Goal: Use online tool/utility: Utilize a website feature to perform a specific function

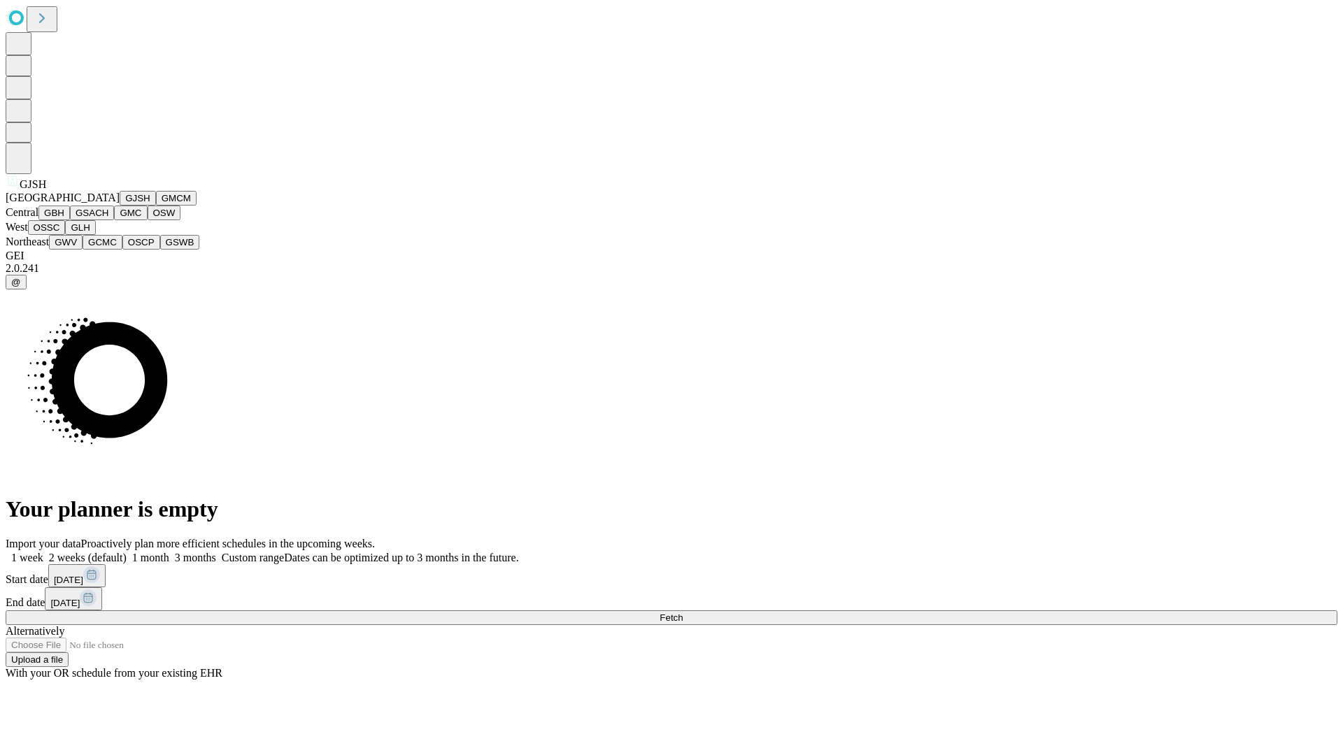
click at [120, 206] on button "GJSH" at bounding box center [138, 198] width 36 height 15
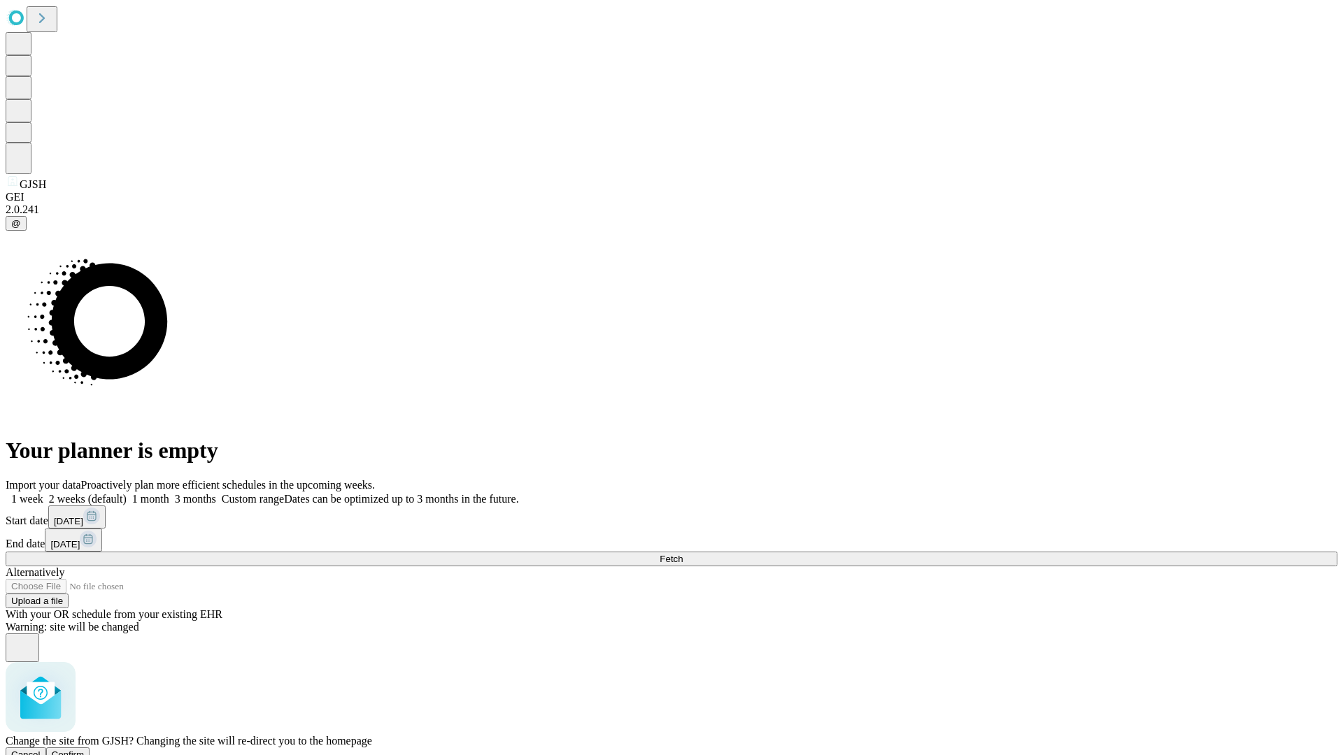
click at [85, 750] on span "Confirm" at bounding box center [68, 755] width 33 height 10
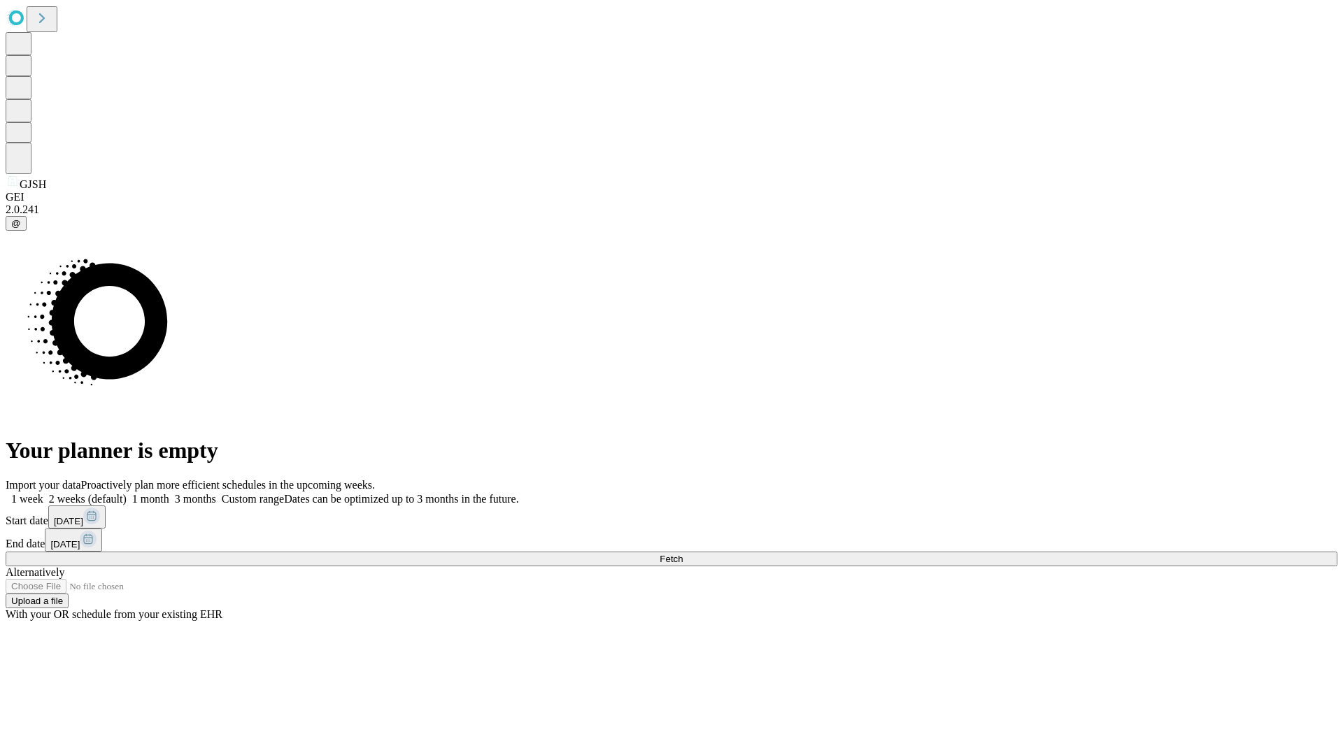
click at [43, 493] on label "1 week" at bounding box center [25, 499] width 38 height 12
click at [683, 554] on span "Fetch" at bounding box center [671, 559] width 23 height 10
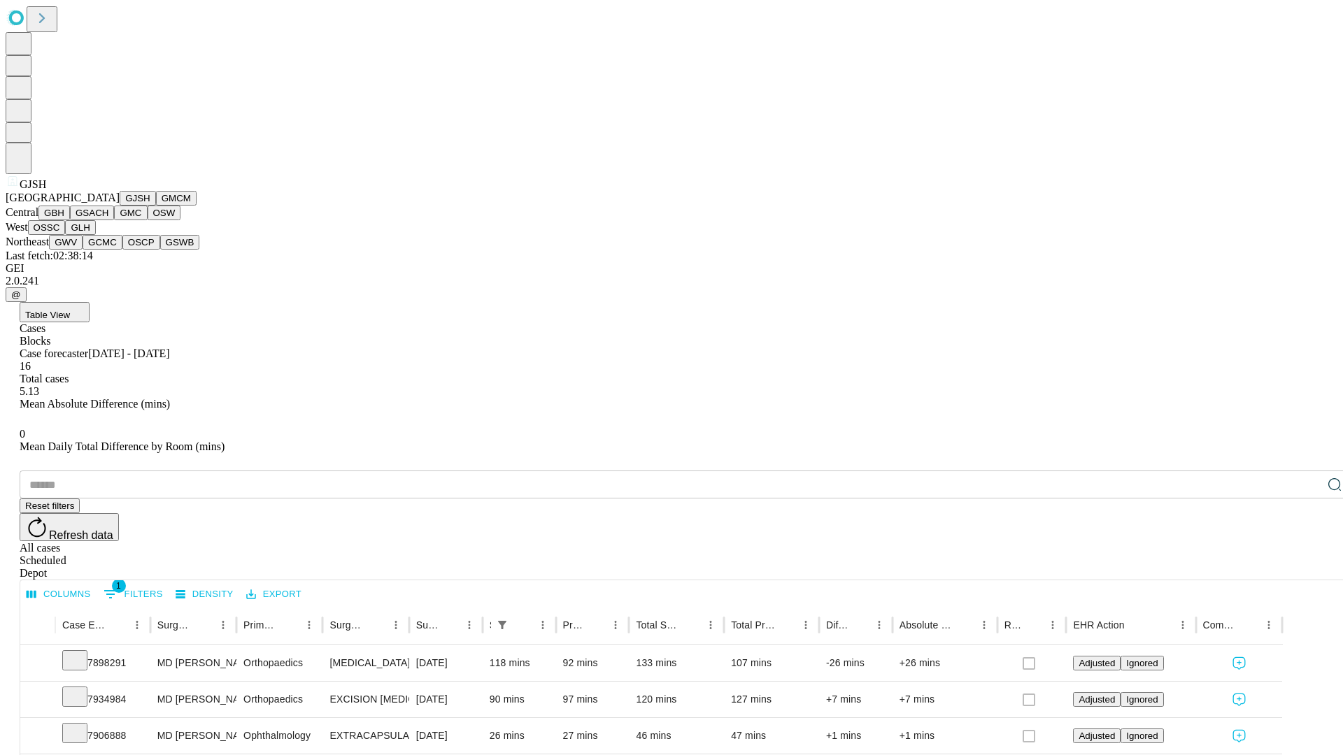
click at [156, 206] on button "GMCM" at bounding box center [176, 198] width 41 height 15
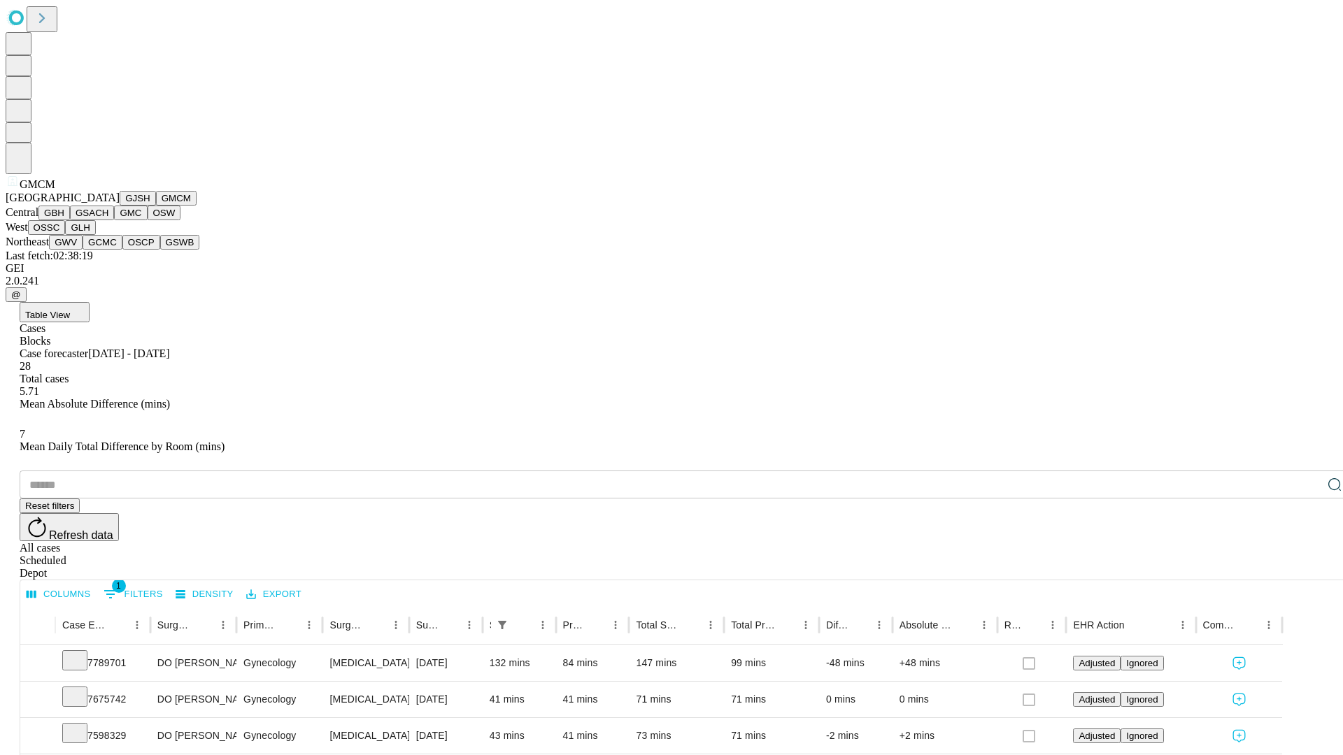
click at [70, 220] on button "GBH" at bounding box center [53, 213] width 31 height 15
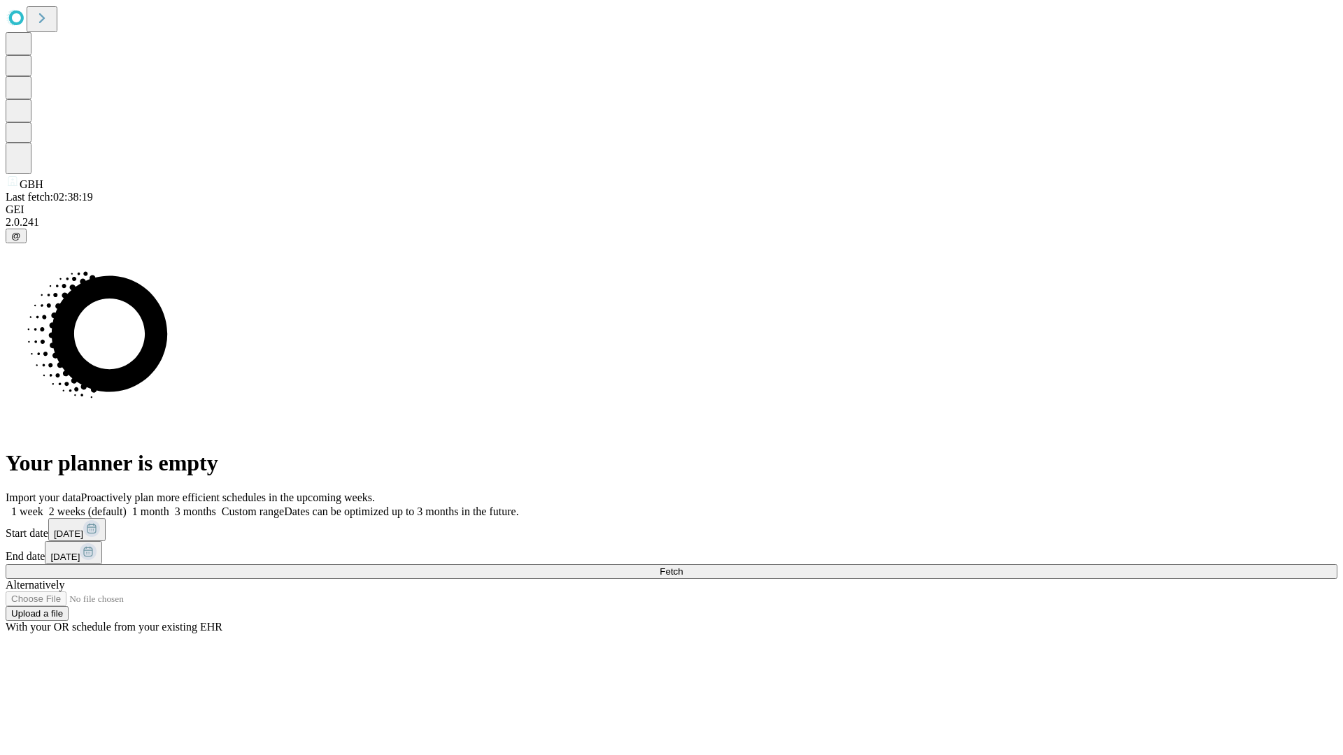
click at [683, 567] on span "Fetch" at bounding box center [671, 572] width 23 height 10
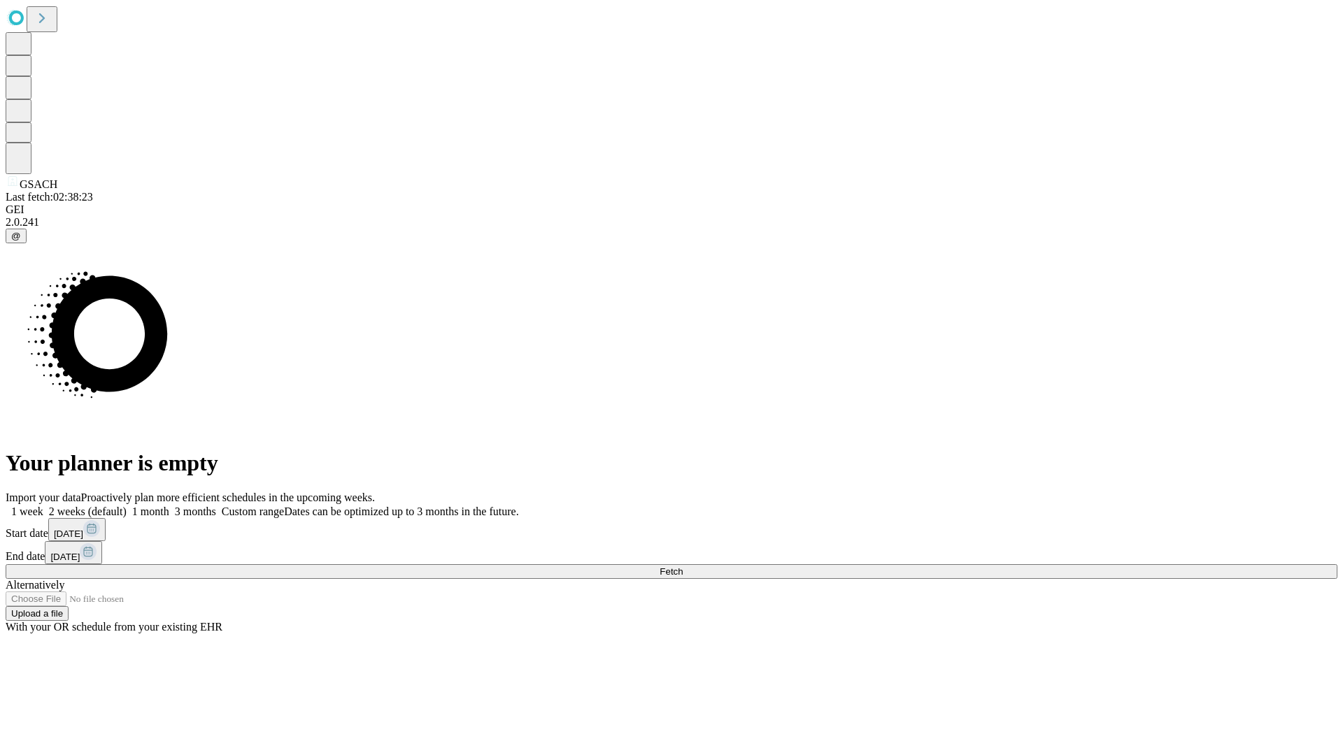
click at [43, 506] on label "1 week" at bounding box center [25, 512] width 38 height 12
click at [683, 567] on span "Fetch" at bounding box center [671, 572] width 23 height 10
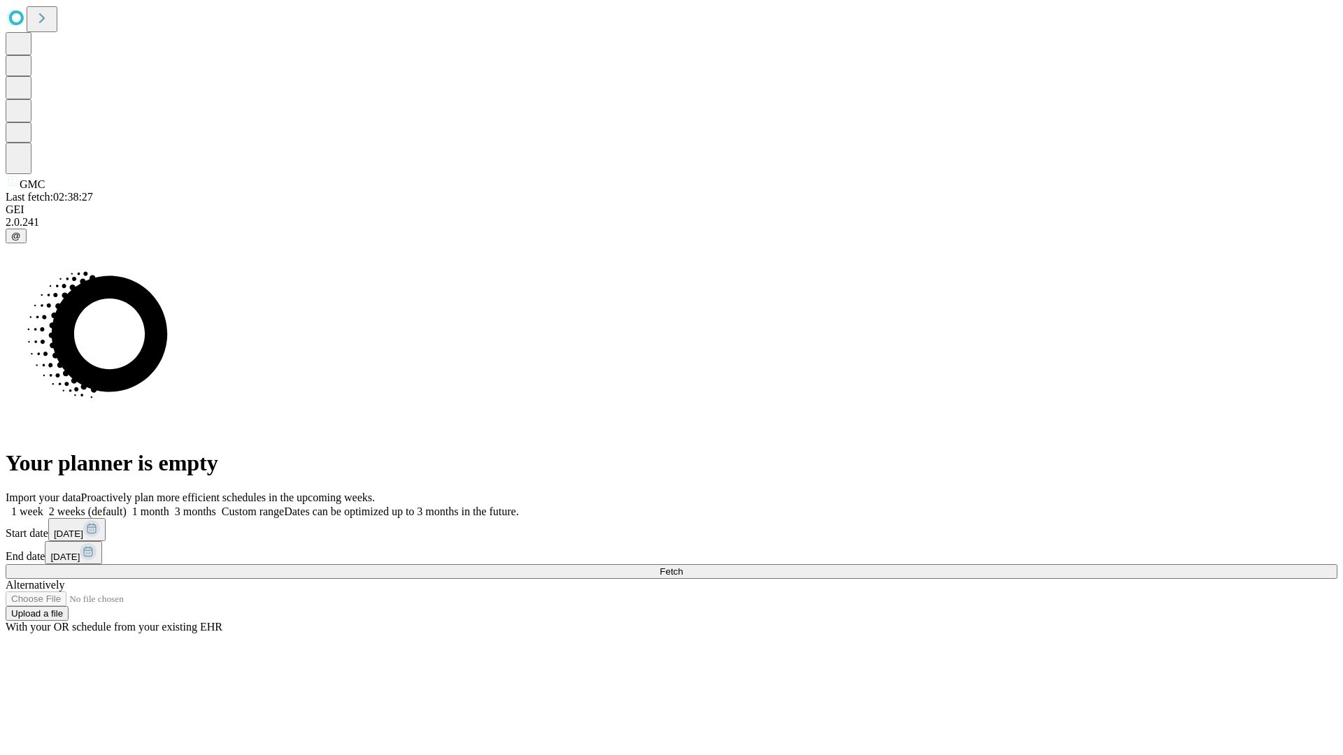
click at [43, 506] on label "1 week" at bounding box center [25, 512] width 38 height 12
click at [683, 567] on span "Fetch" at bounding box center [671, 572] width 23 height 10
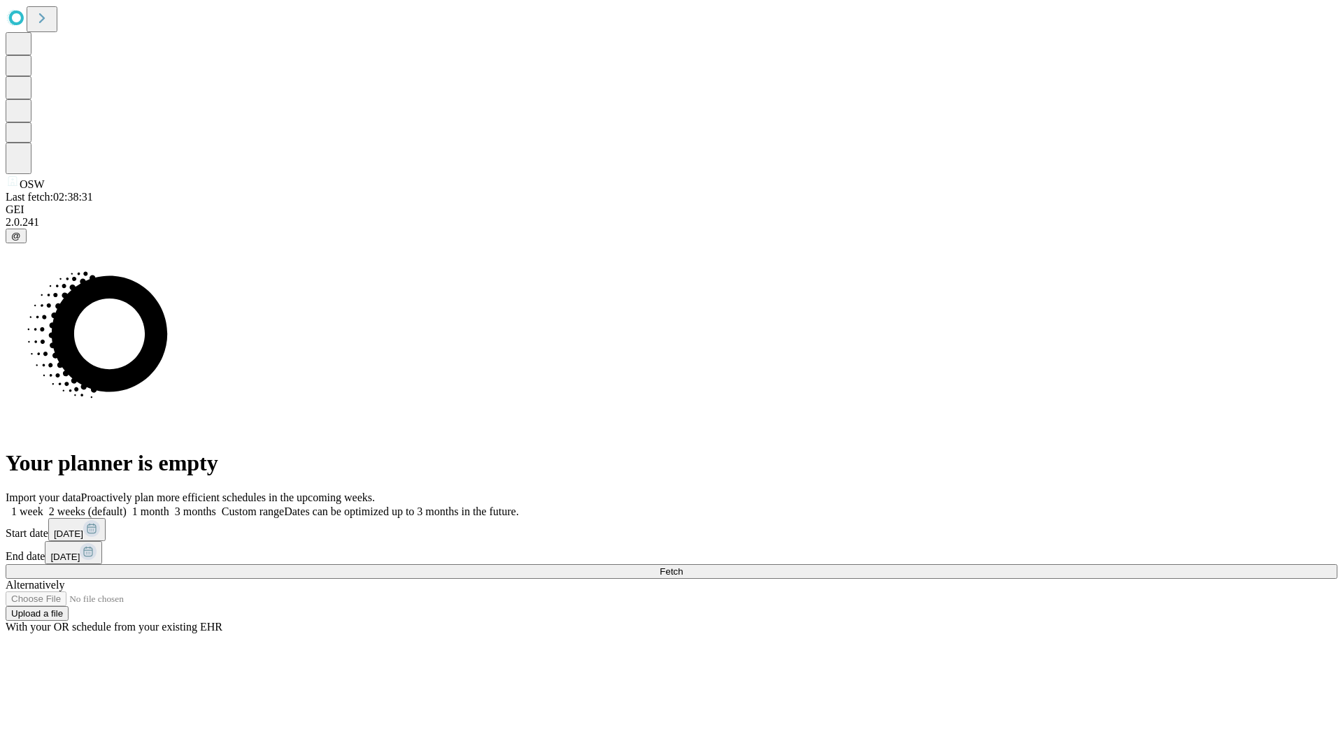
click at [683, 567] on span "Fetch" at bounding box center [671, 572] width 23 height 10
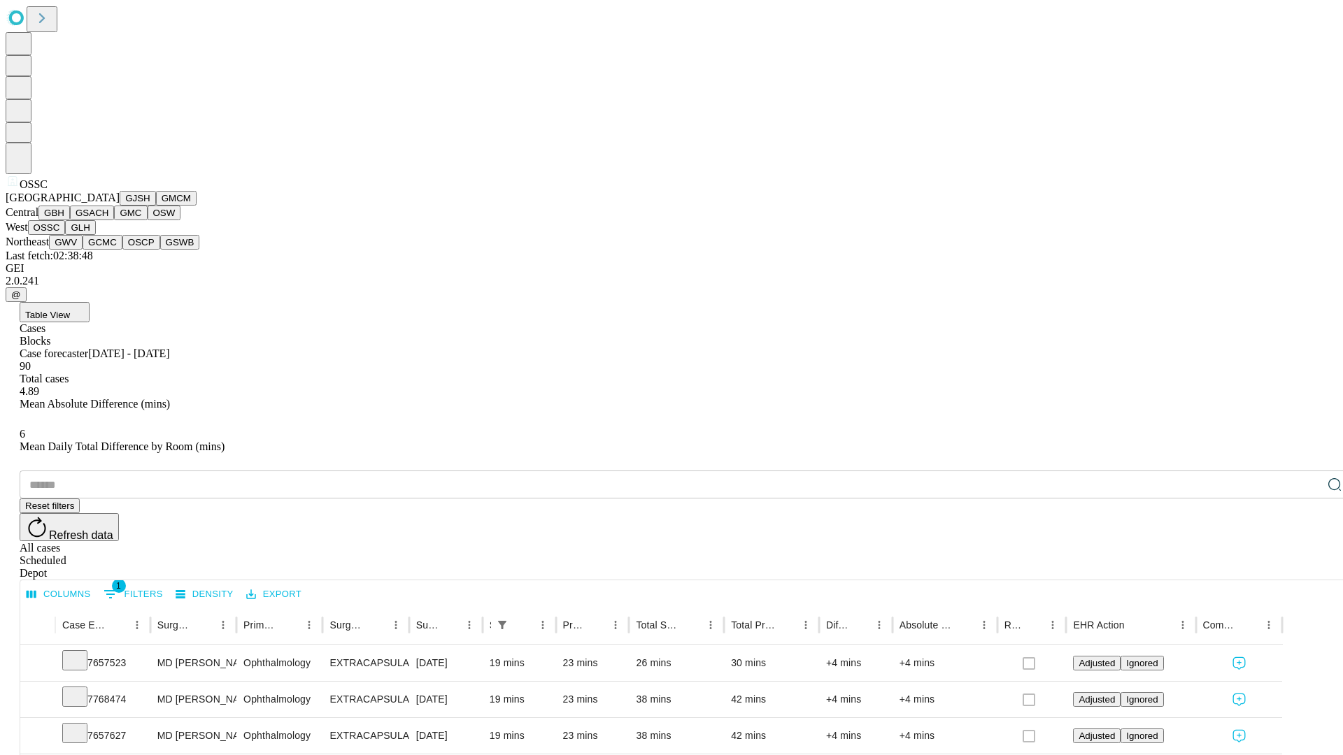
click at [95, 235] on button "GLH" at bounding box center [80, 227] width 30 height 15
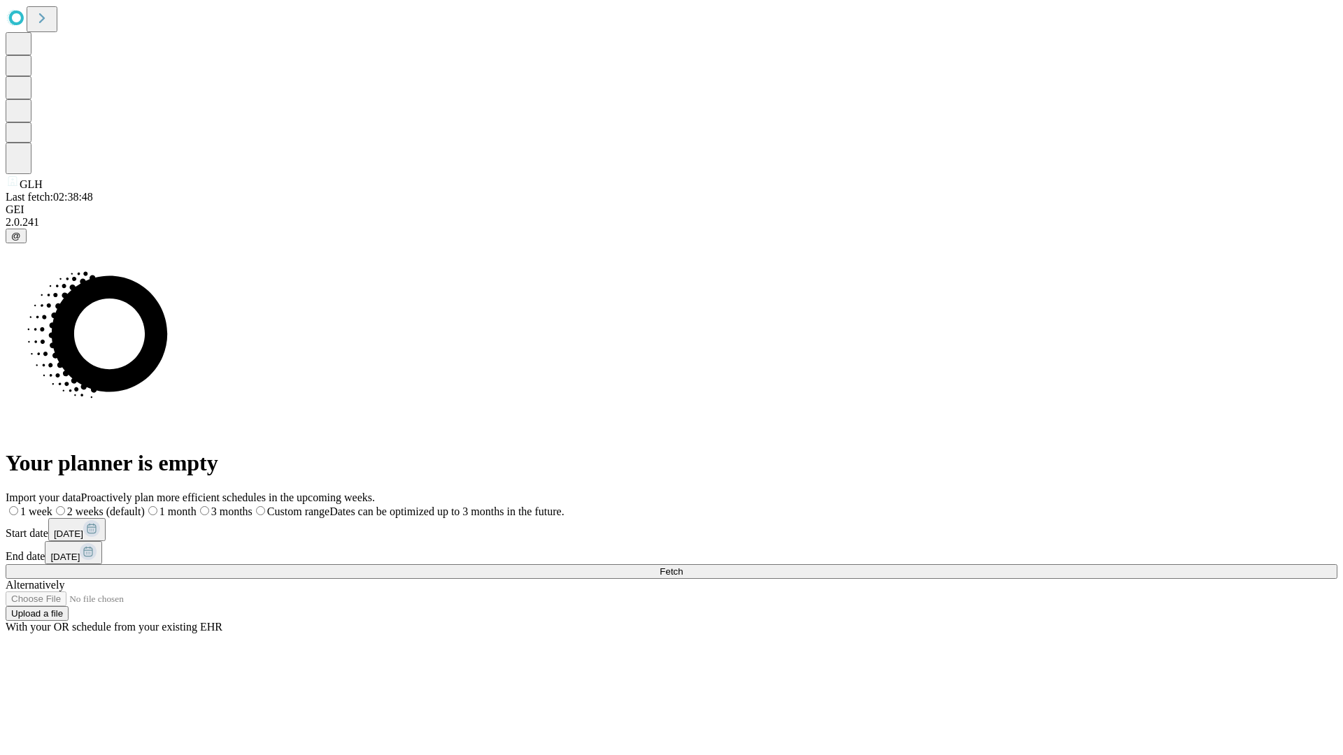
click at [52, 506] on label "1 week" at bounding box center [29, 512] width 47 height 12
click at [683, 567] on span "Fetch" at bounding box center [671, 572] width 23 height 10
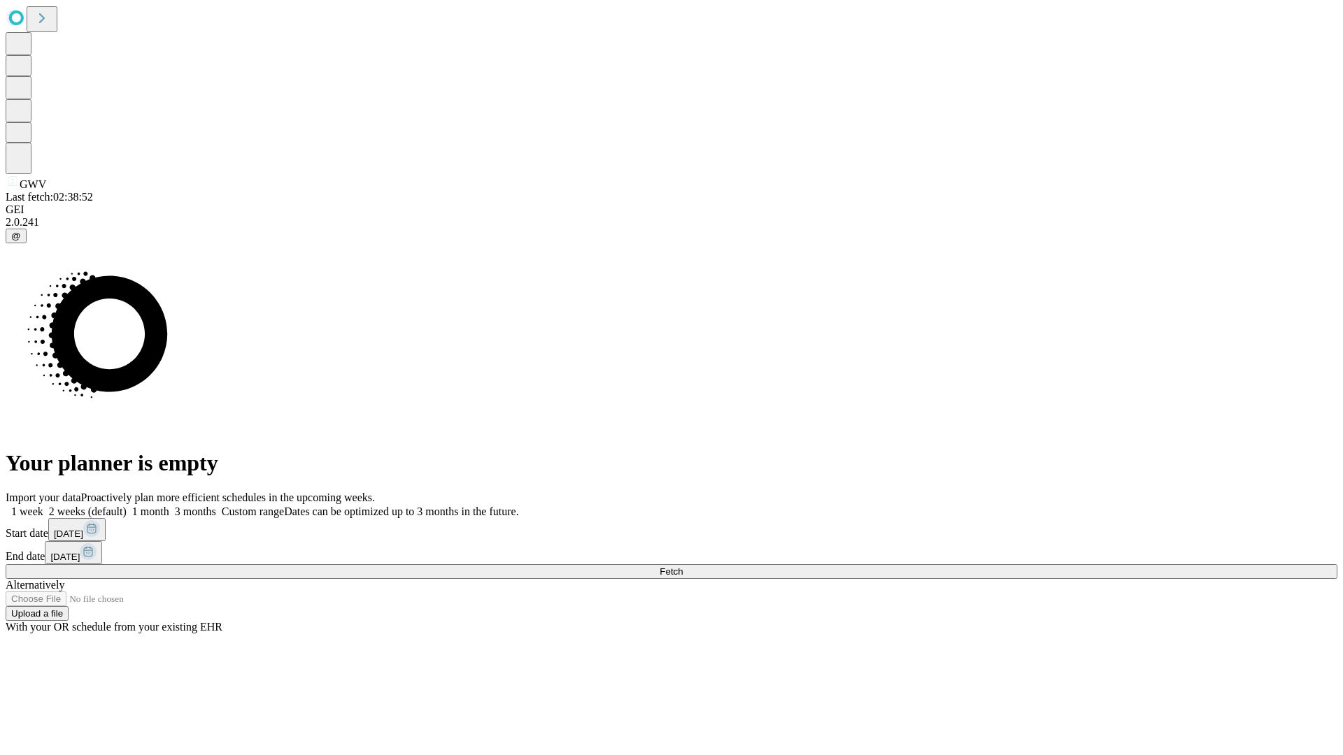
click at [683, 567] on span "Fetch" at bounding box center [671, 572] width 23 height 10
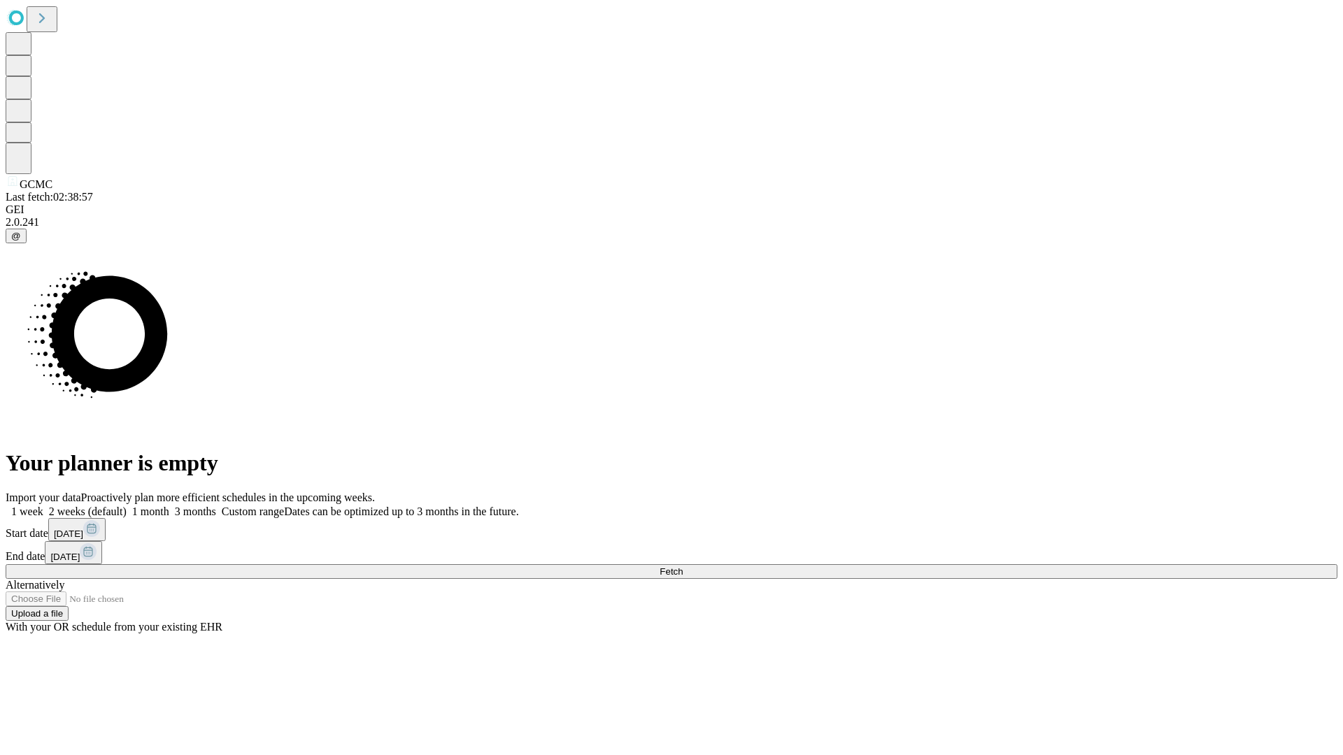
click at [43, 506] on label "1 week" at bounding box center [25, 512] width 38 height 12
click at [683, 567] on span "Fetch" at bounding box center [671, 572] width 23 height 10
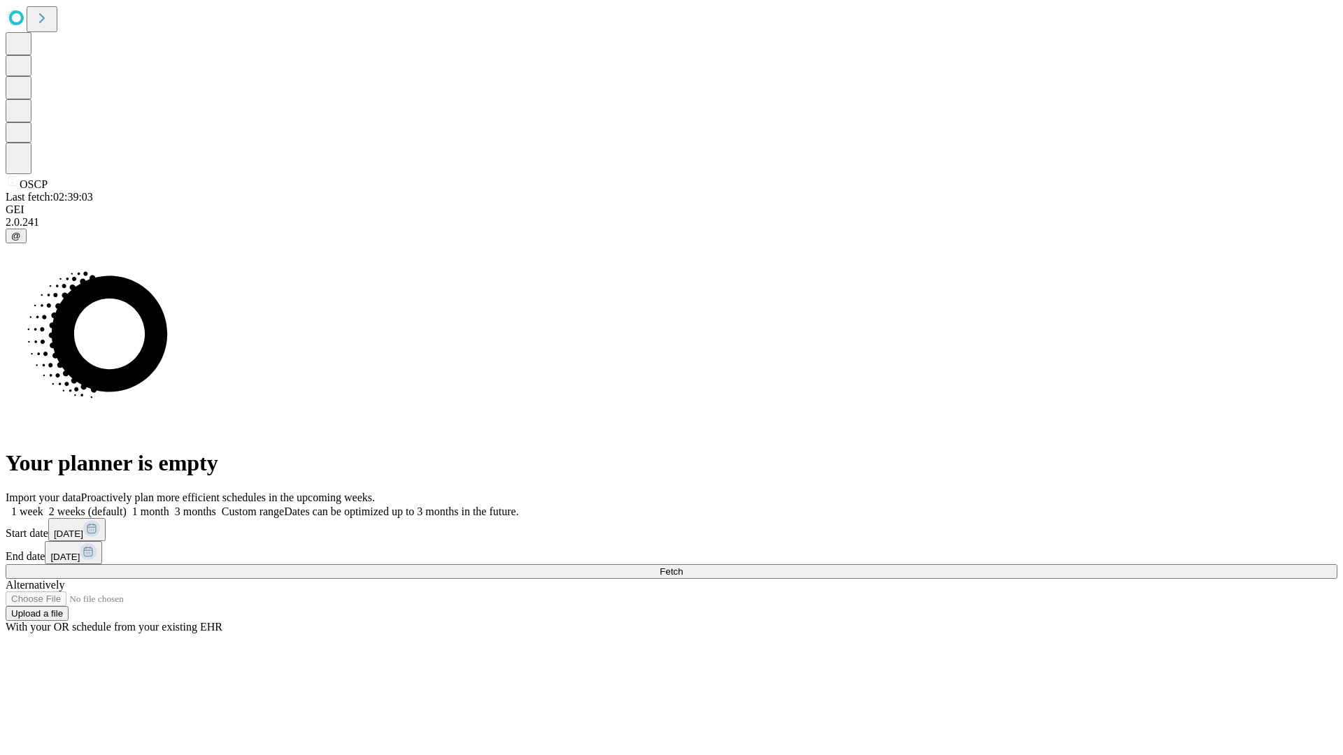
click at [43, 506] on label "1 week" at bounding box center [25, 512] width 38 height 12
click at [683, 567] on span "Fetch" at bounding box center [671, 572] width 23 height 10
